Goal: Task Accomplishment & Management: Use online tool/utility

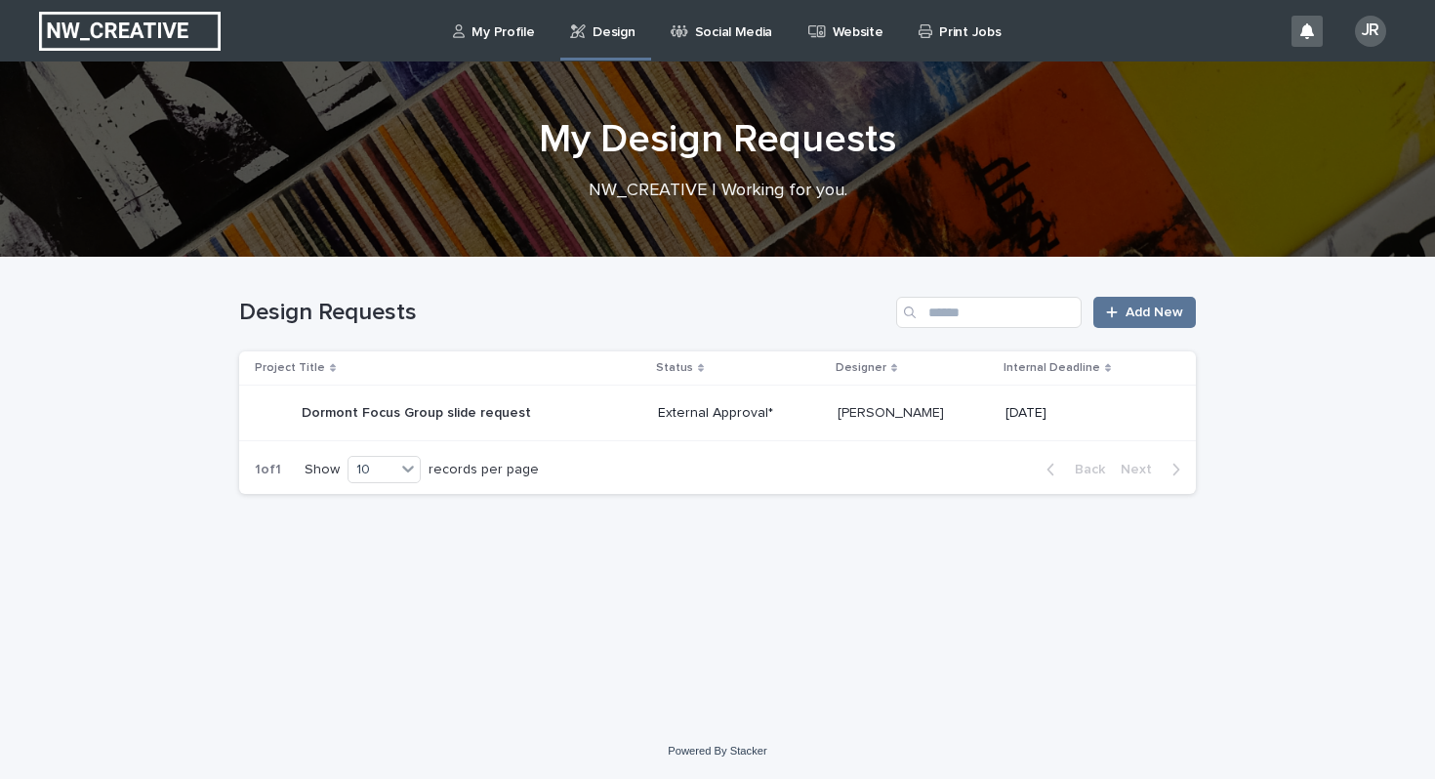
click at [675, 414] on p "External Approval*" at bounding box center [740, 413] width 164 height 17
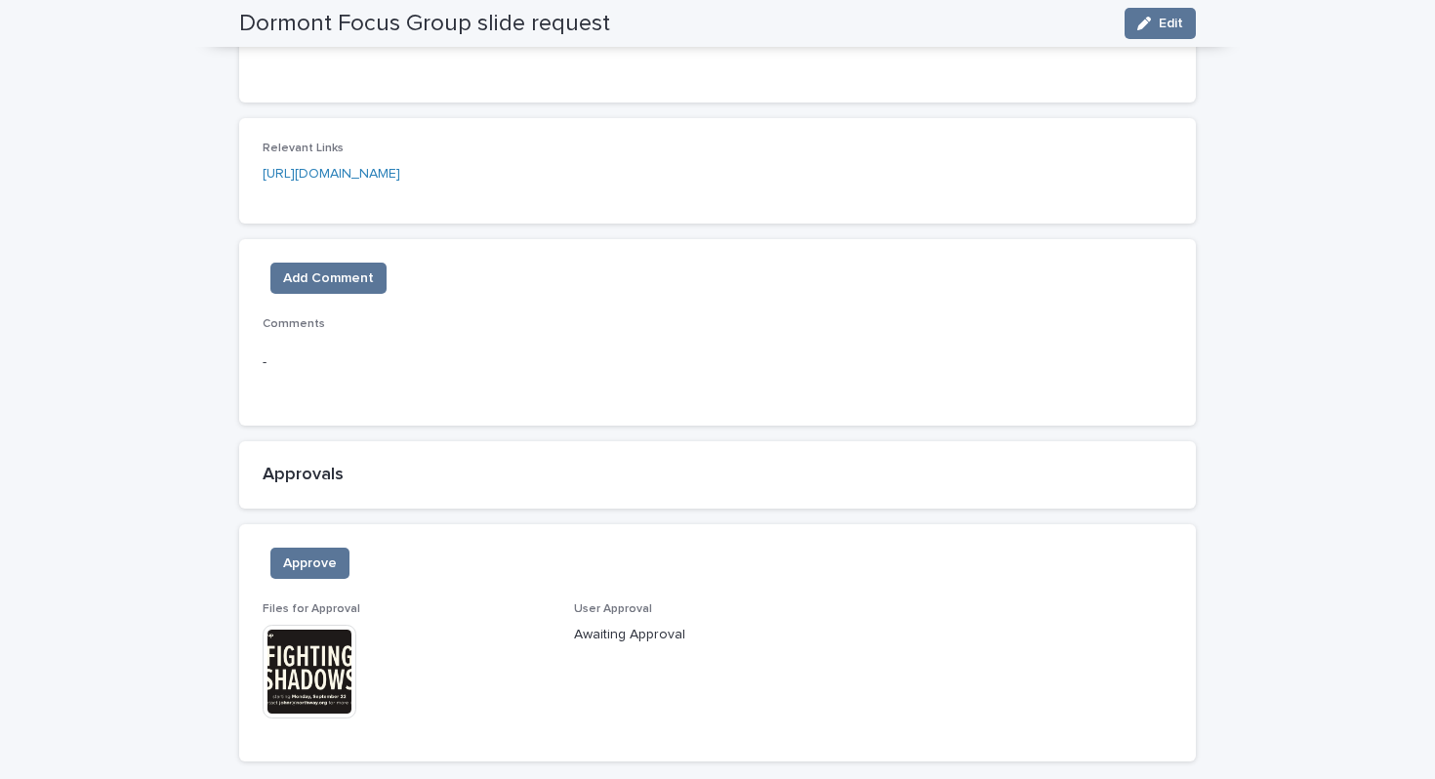
scroll to position [1079, 0]
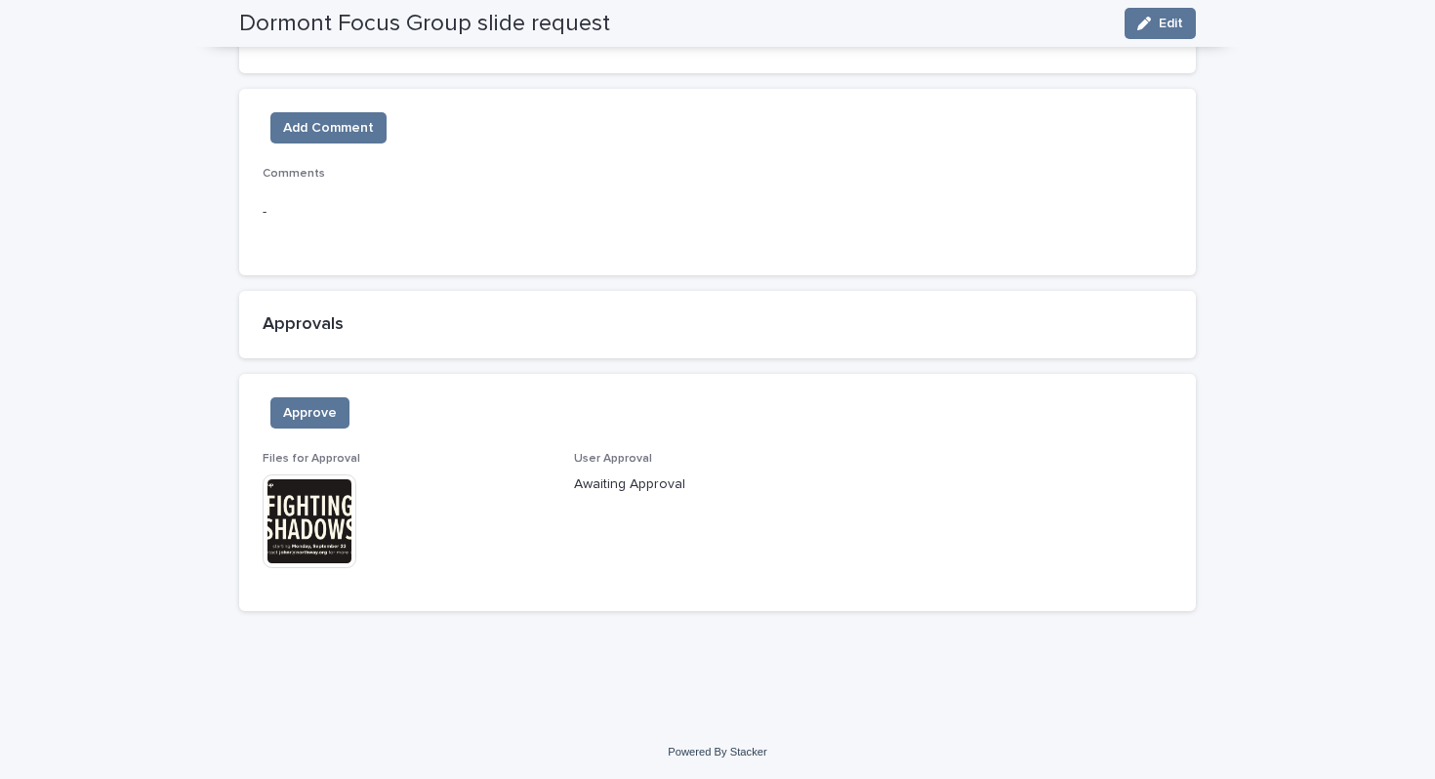
click at [322, 520] on img at bounding box center [310, 522] width 94 height 94
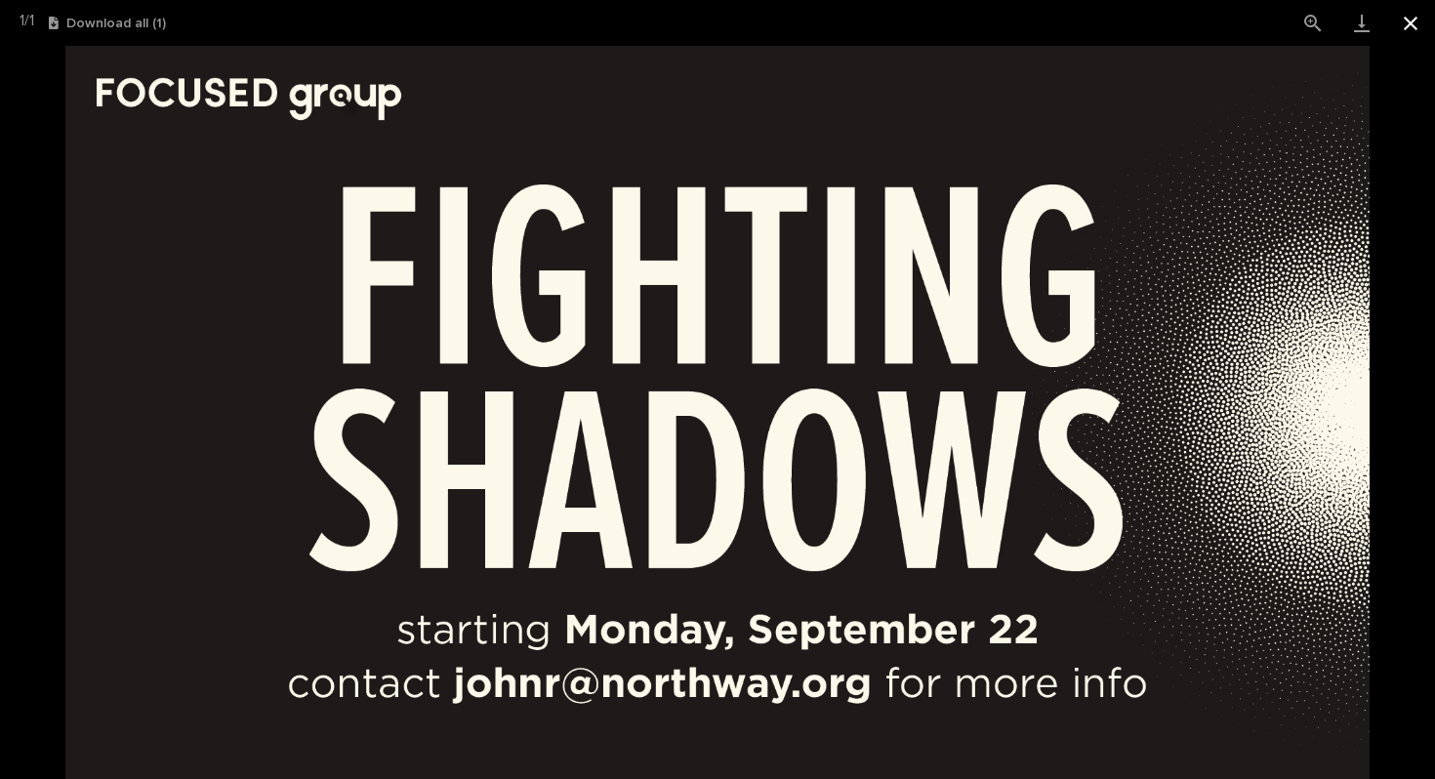
click at [1409, 25] on button "Close gallery" at bounding box center [1410, 23] width 49 height 46
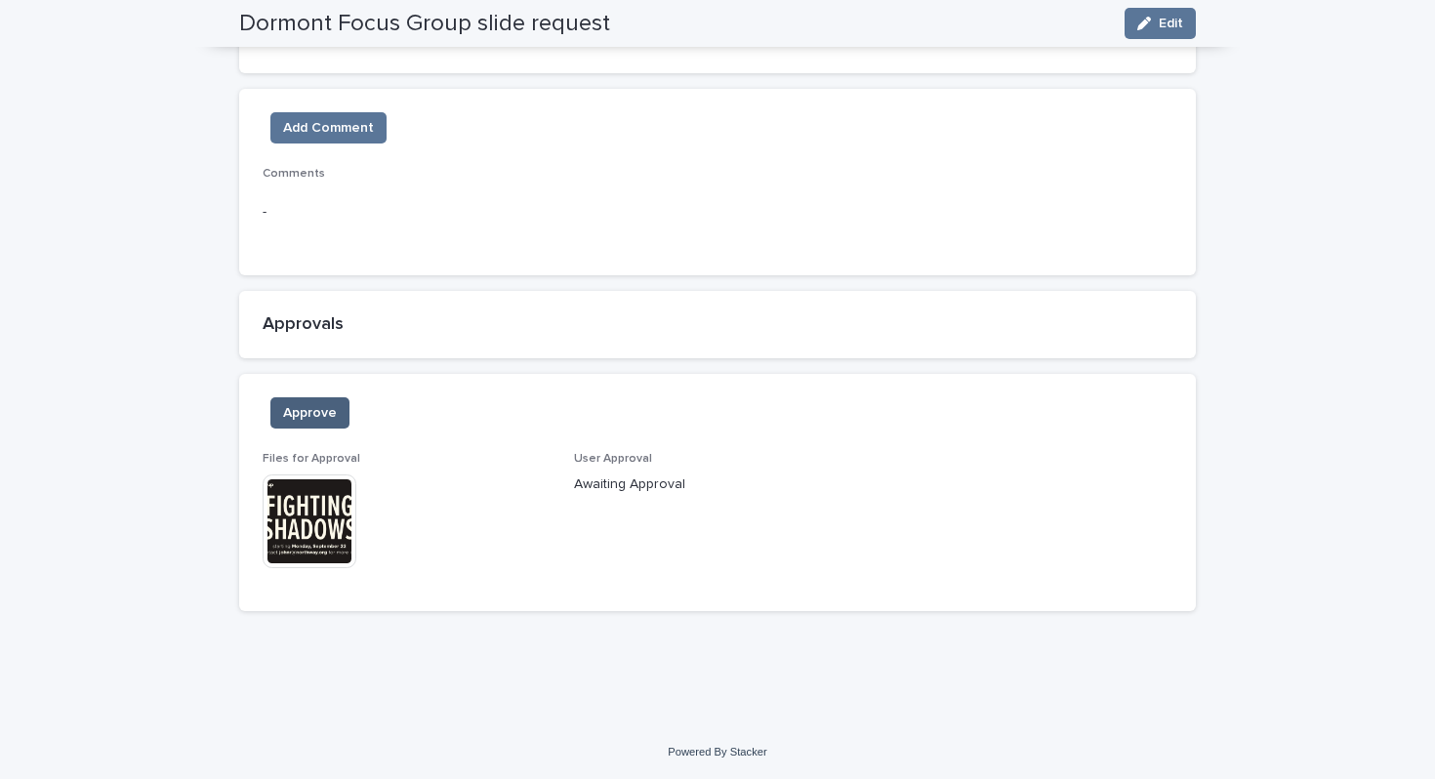
click at [324, 414] on span "Approve" at bounding box center [310, 413] width 54 height 20
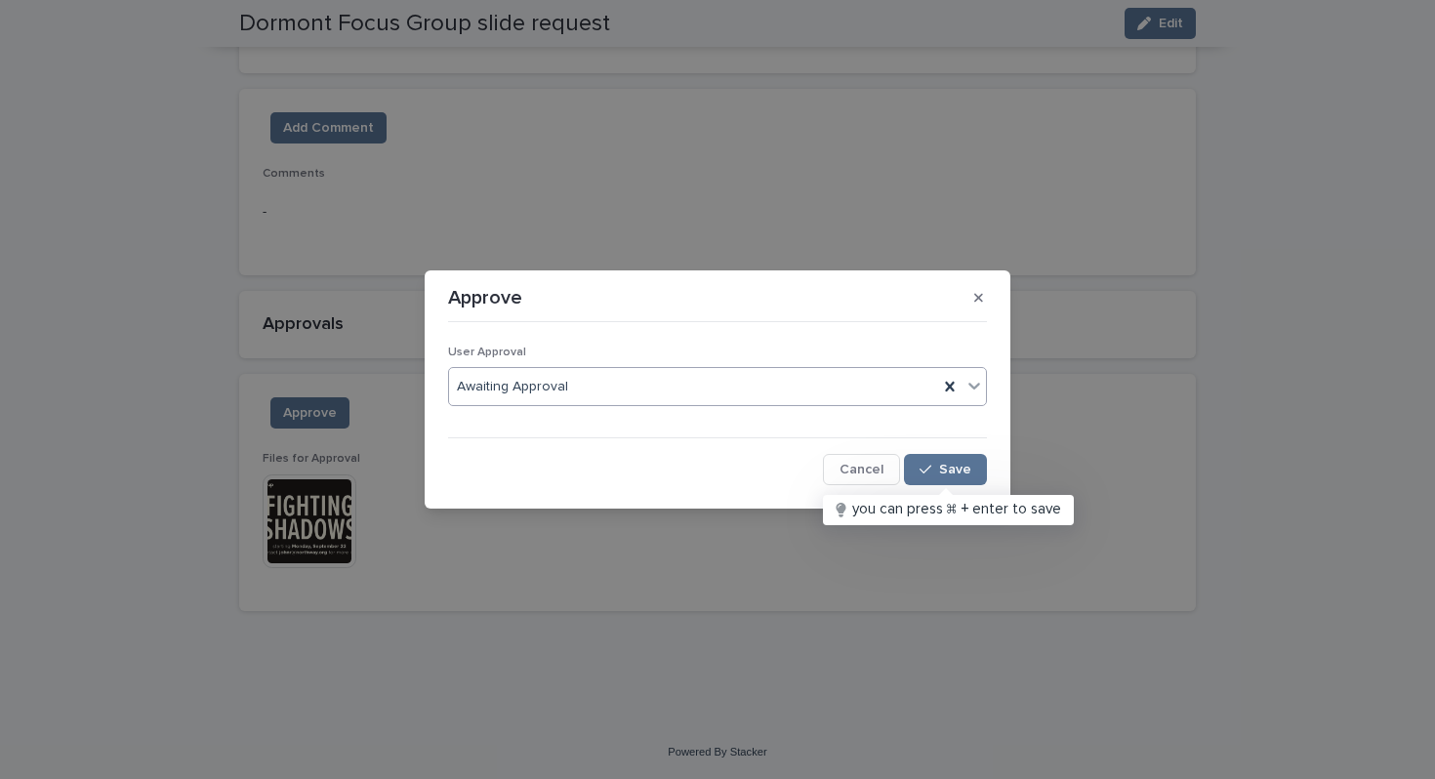
click at [834, 386] on div "Awaiting Approval" at bounding box center [693, 387] width 489 height 32
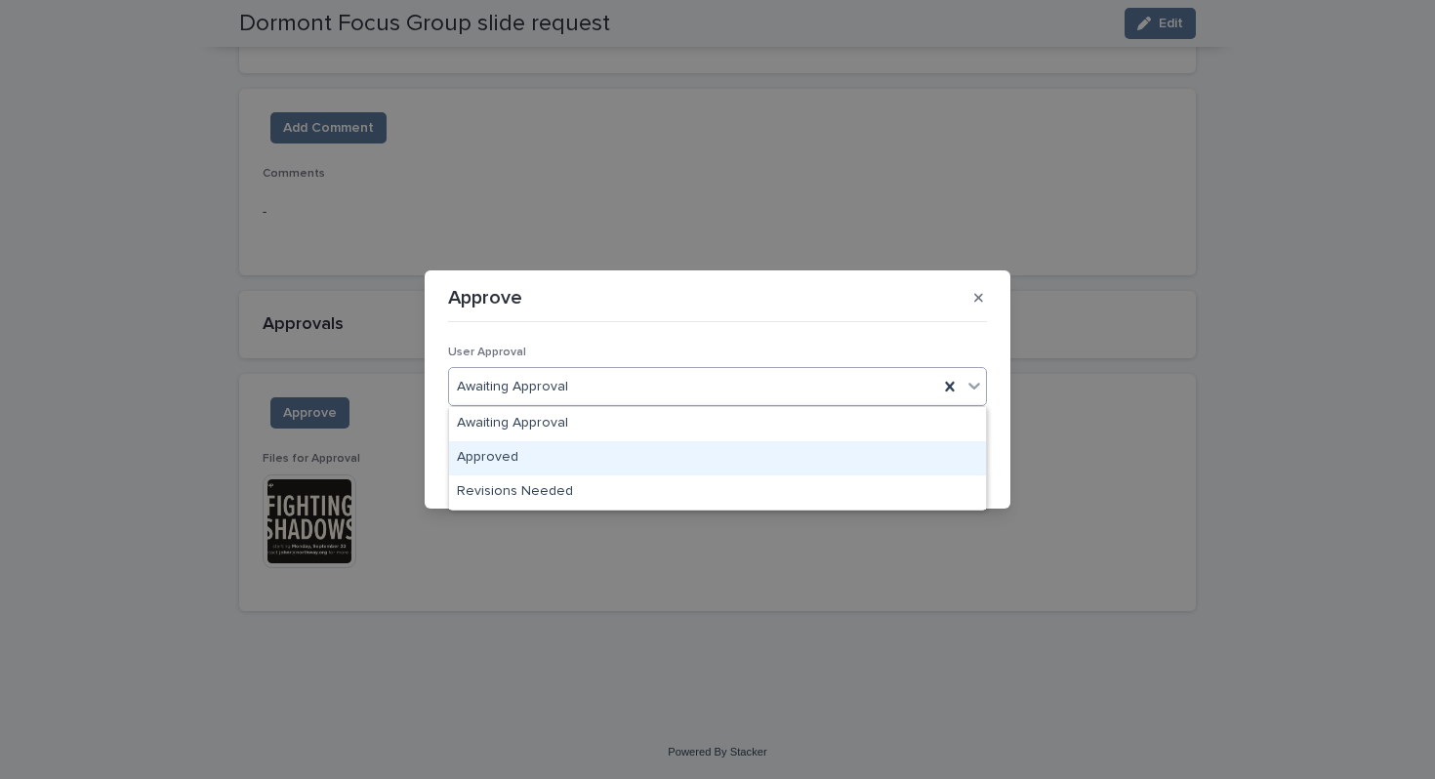
click at [574, 457] on div "Approved" at bounding box center [717, 458] width 537 height 34
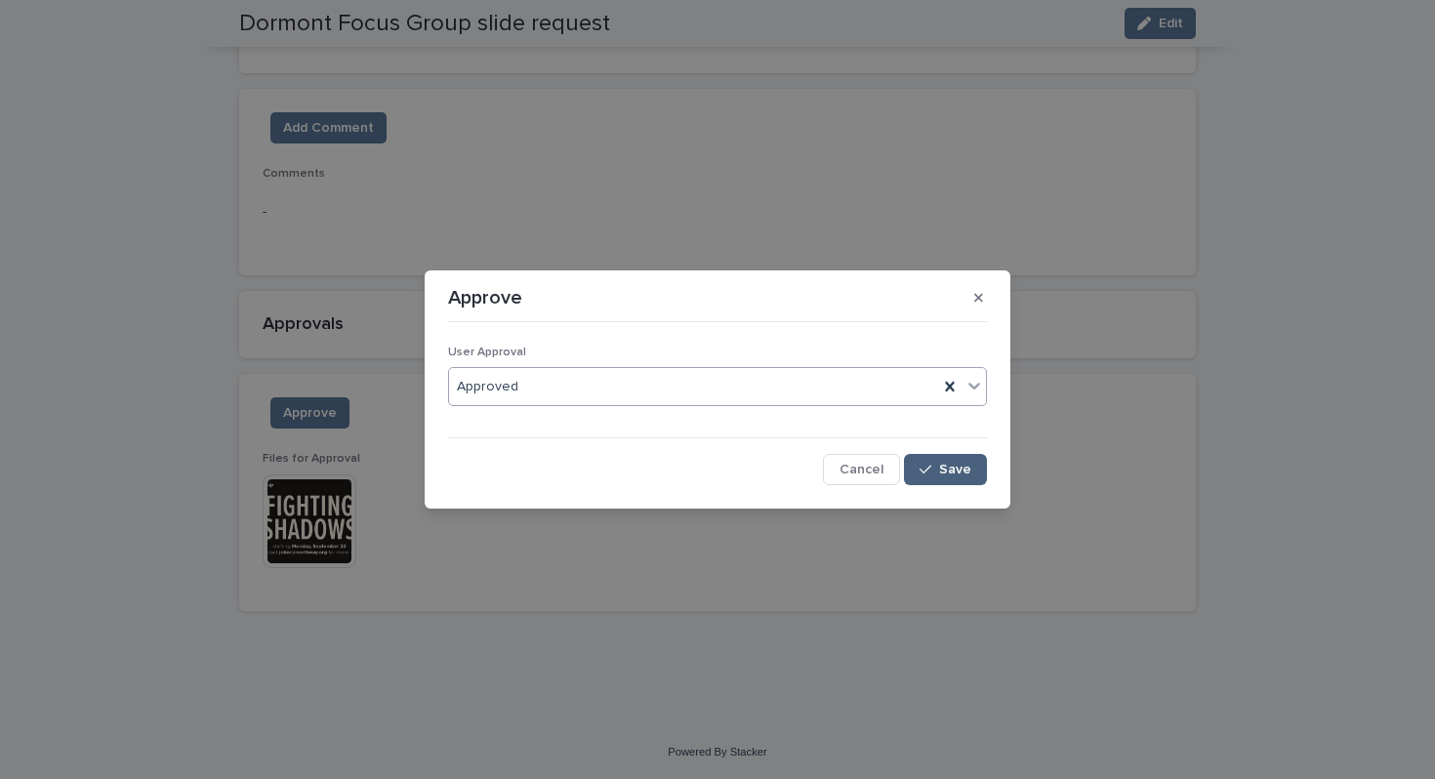
click at [956, 473] on span "Save" at bounding box center [955, 470] width 32 height 14
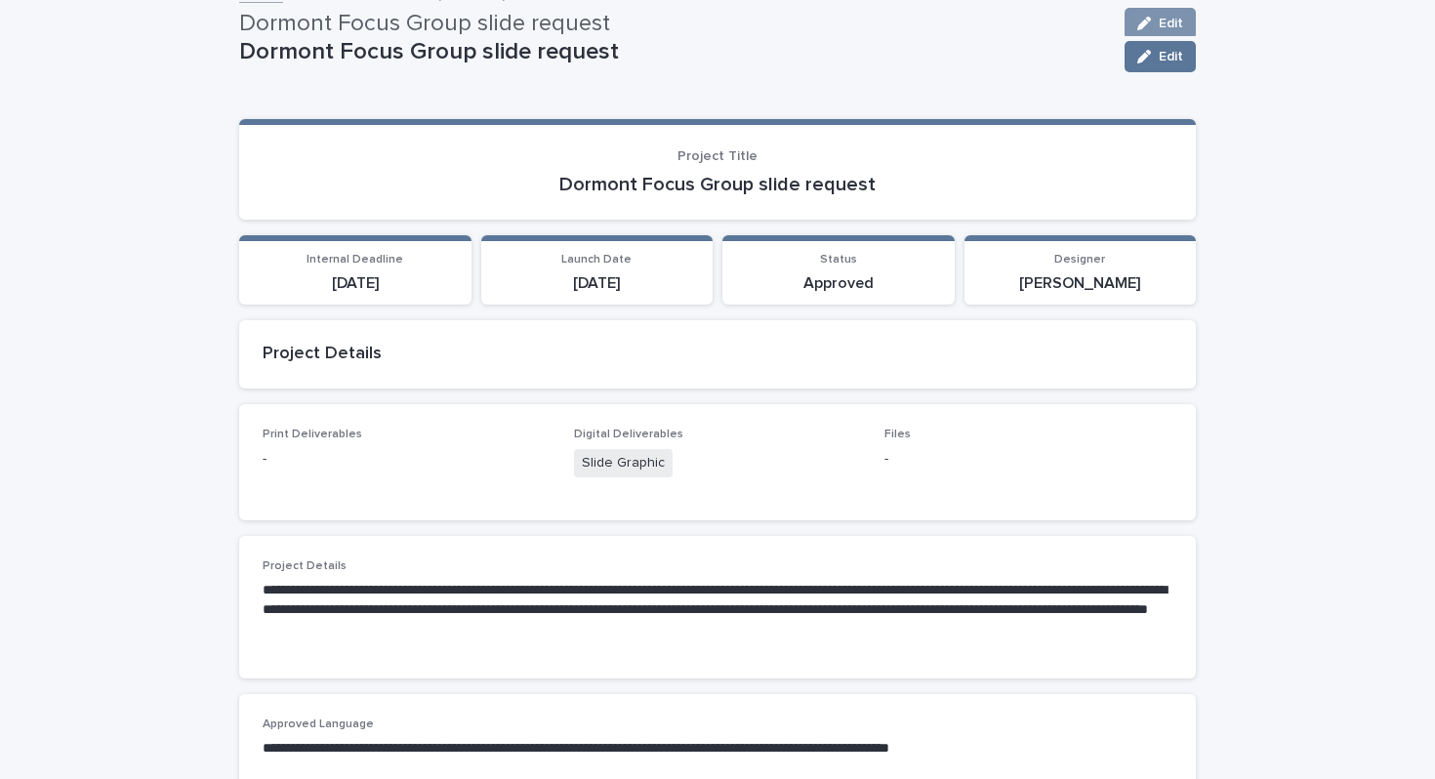
scroll to position [0, 0]
